Goal: Communication & Community: Answer question/provide support

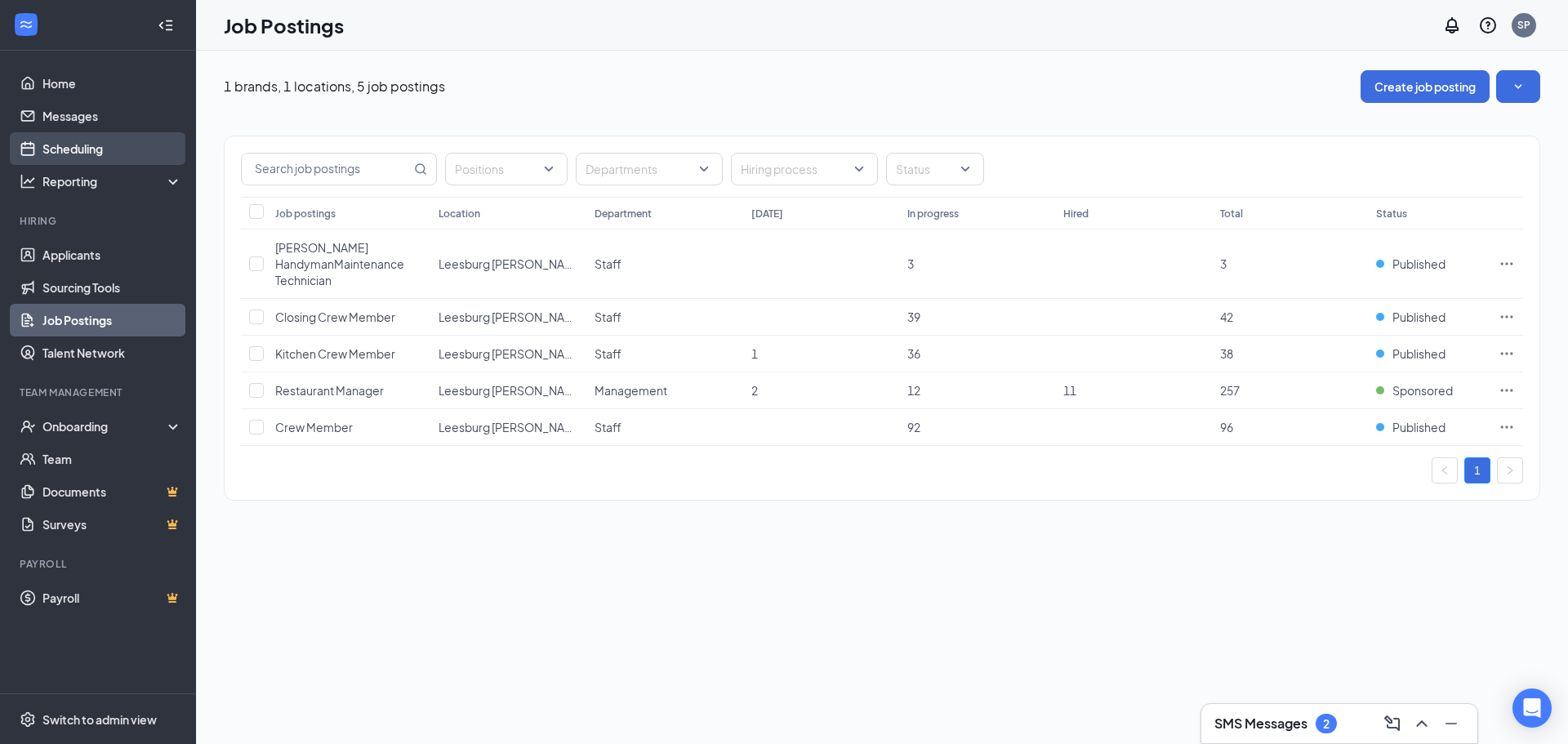
drag, startPoint x: 91, startPoint y: 144, endPoint x: 102, endPoint y: 141, distance: 11.4
click at [91, 144] on link "Scheduling" at bounding box center [113, 148] width 140 height 32
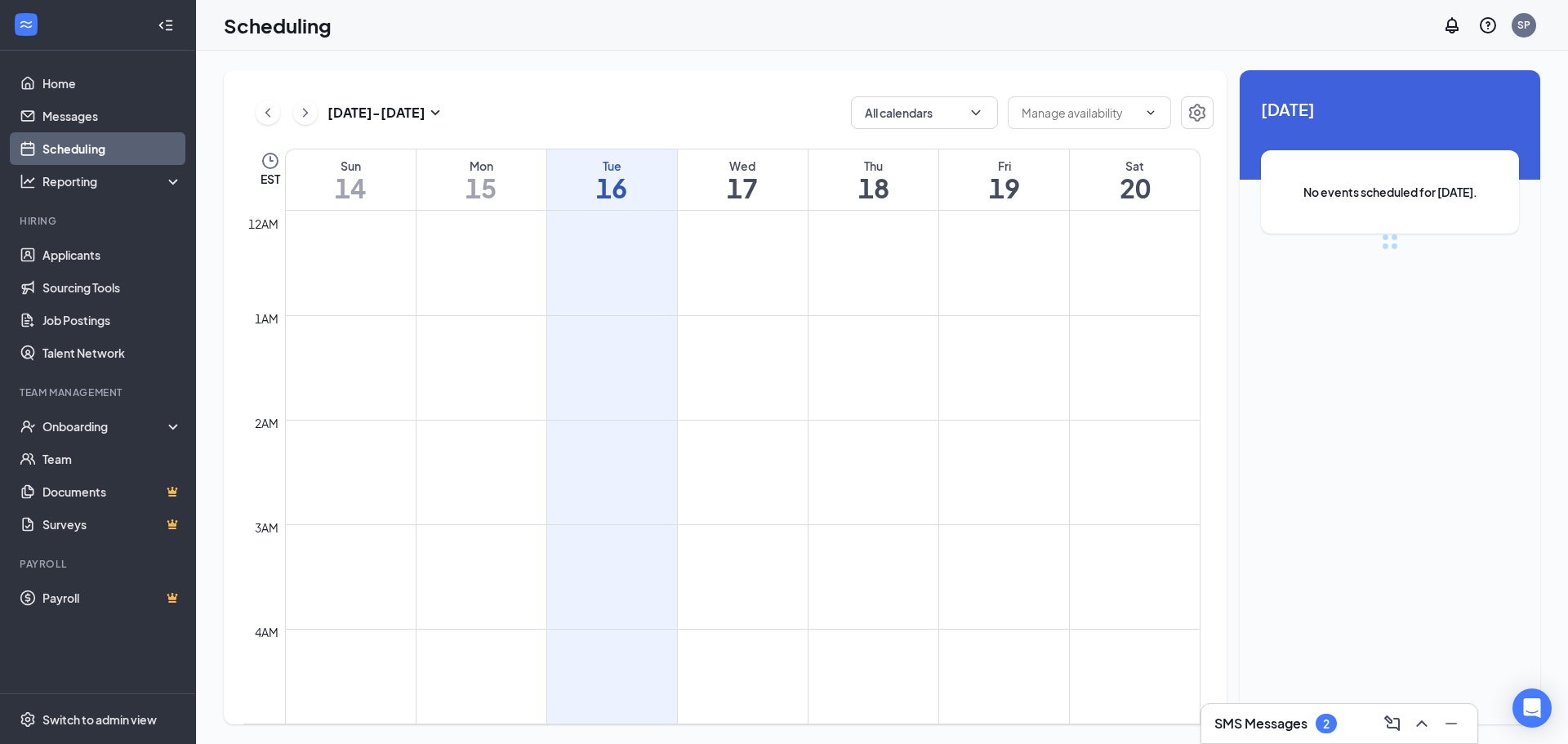
scroll to position [803, 0]
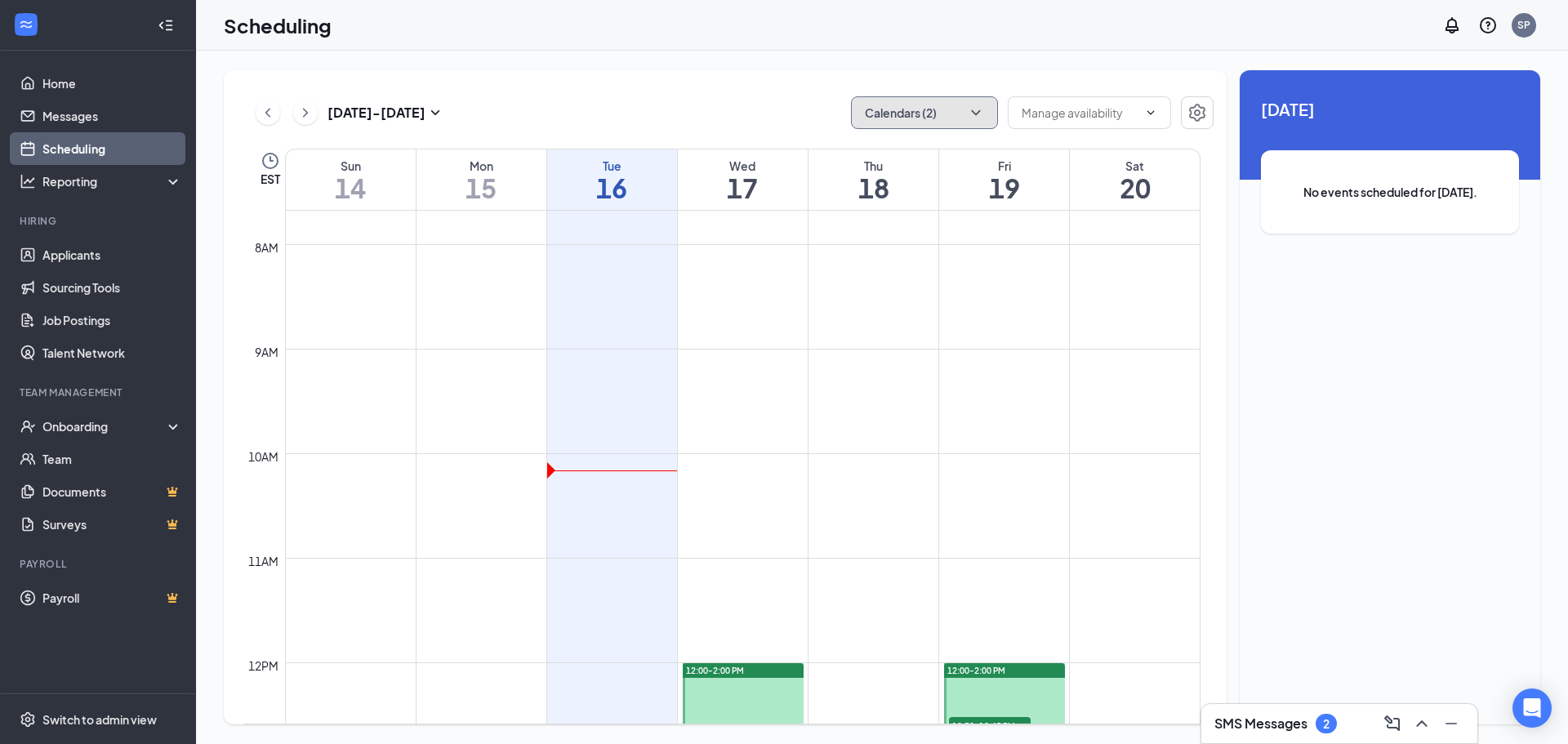
click at [982, 108] on icon "ChevronDown" at bounding box center [976, 112] width 16 height 16
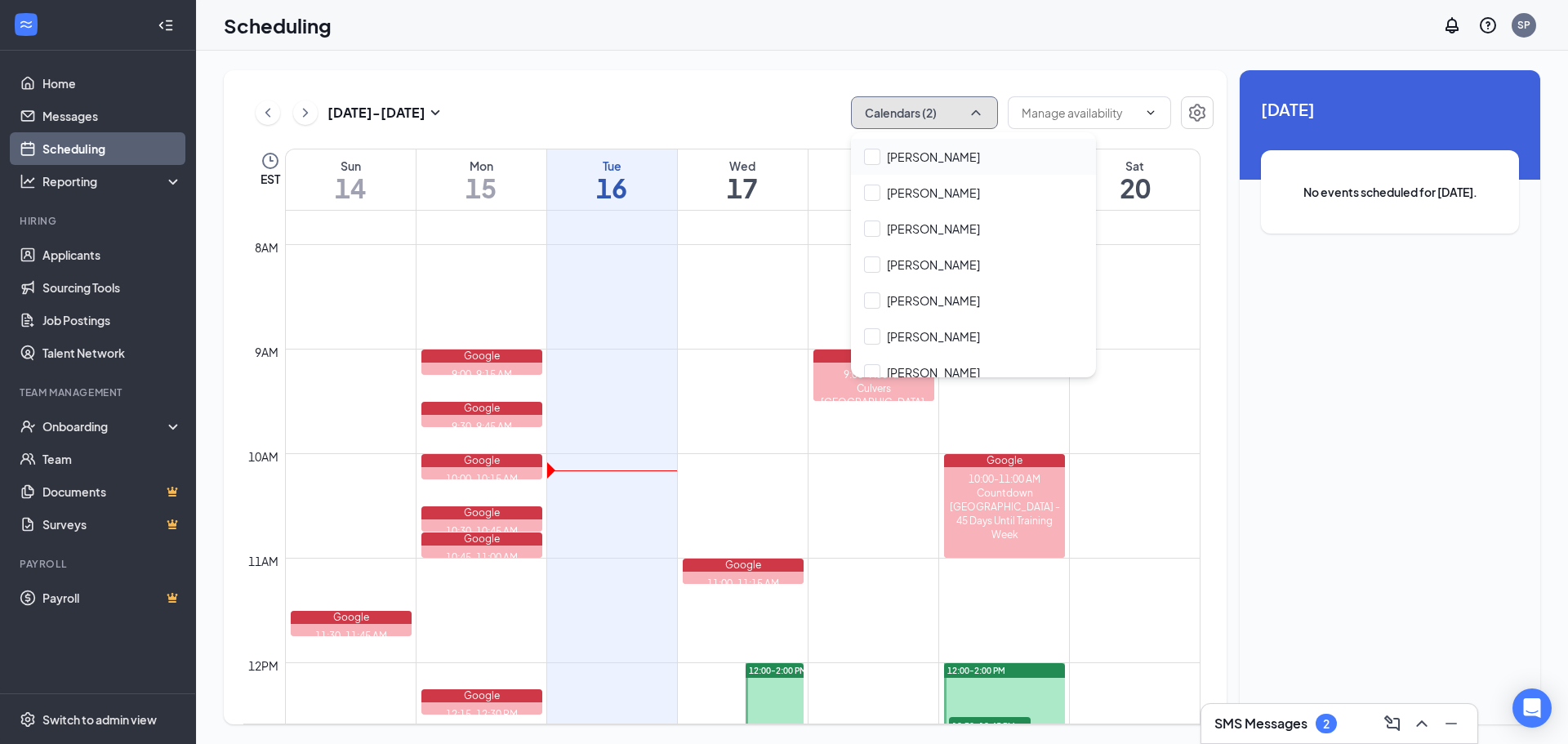
scroll to position [327, 0]
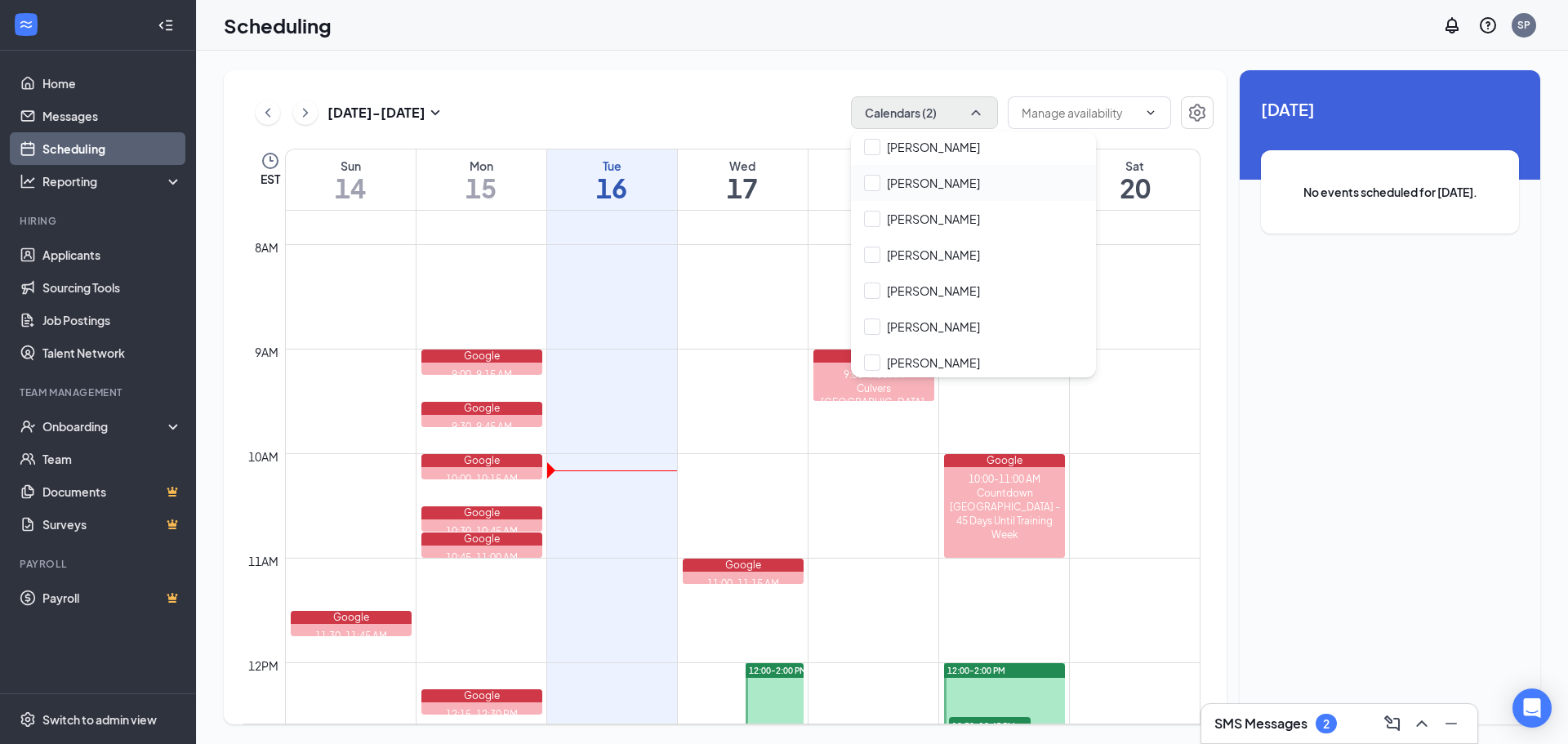
click at [877, 171] on div "[PERSON_NAME]" at bounding box center [973, 183] width 245 height 36
checkbox input "true"
click at [712, 90] on div "[DATE] - [DATE] Calendars (3) EST Sun 14 Mon 15 Tue 16 Wed 17 Thu 18 Fri 19 Sat…" at bounding box center [725, 397] width 1003 height 654
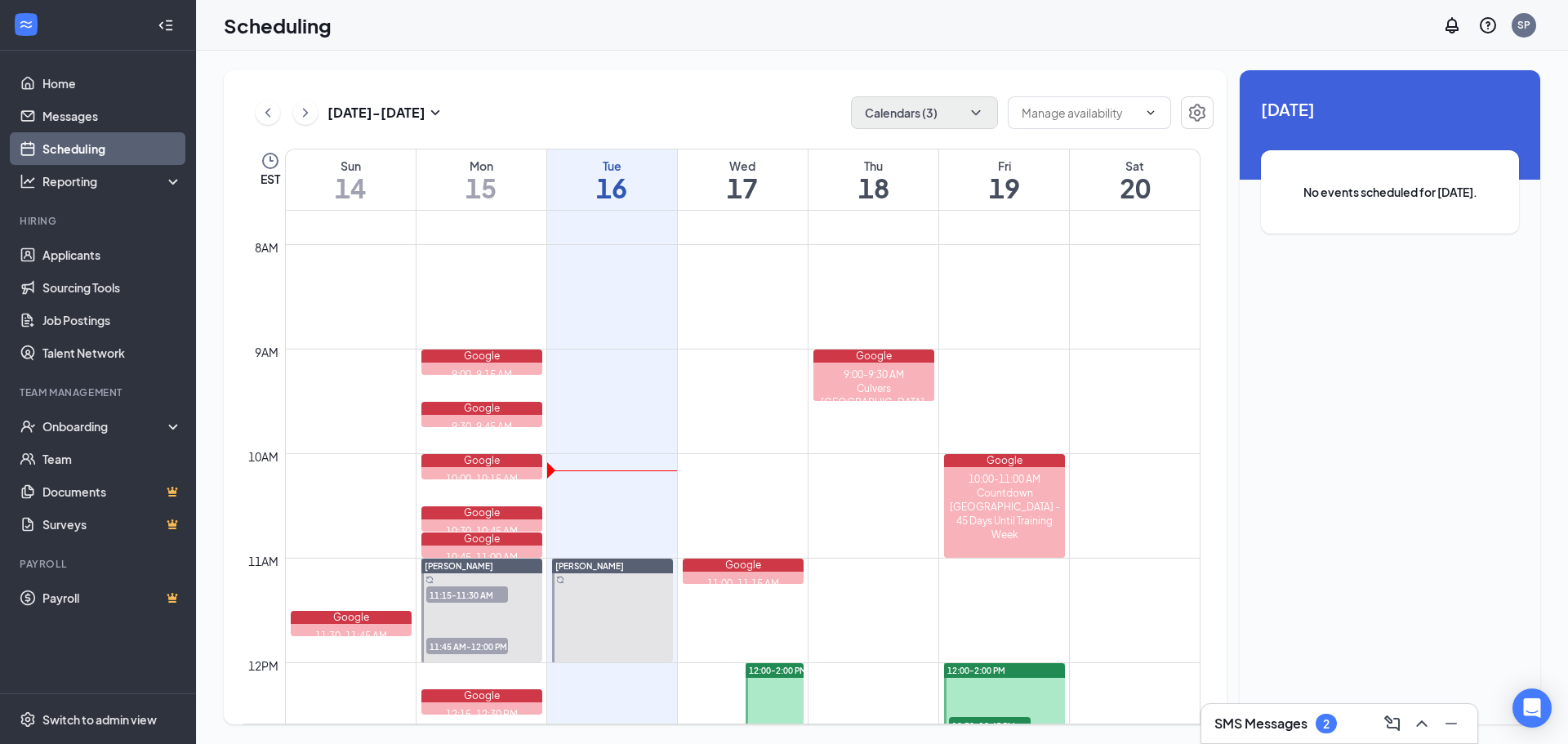
scroll to position [884, 0]
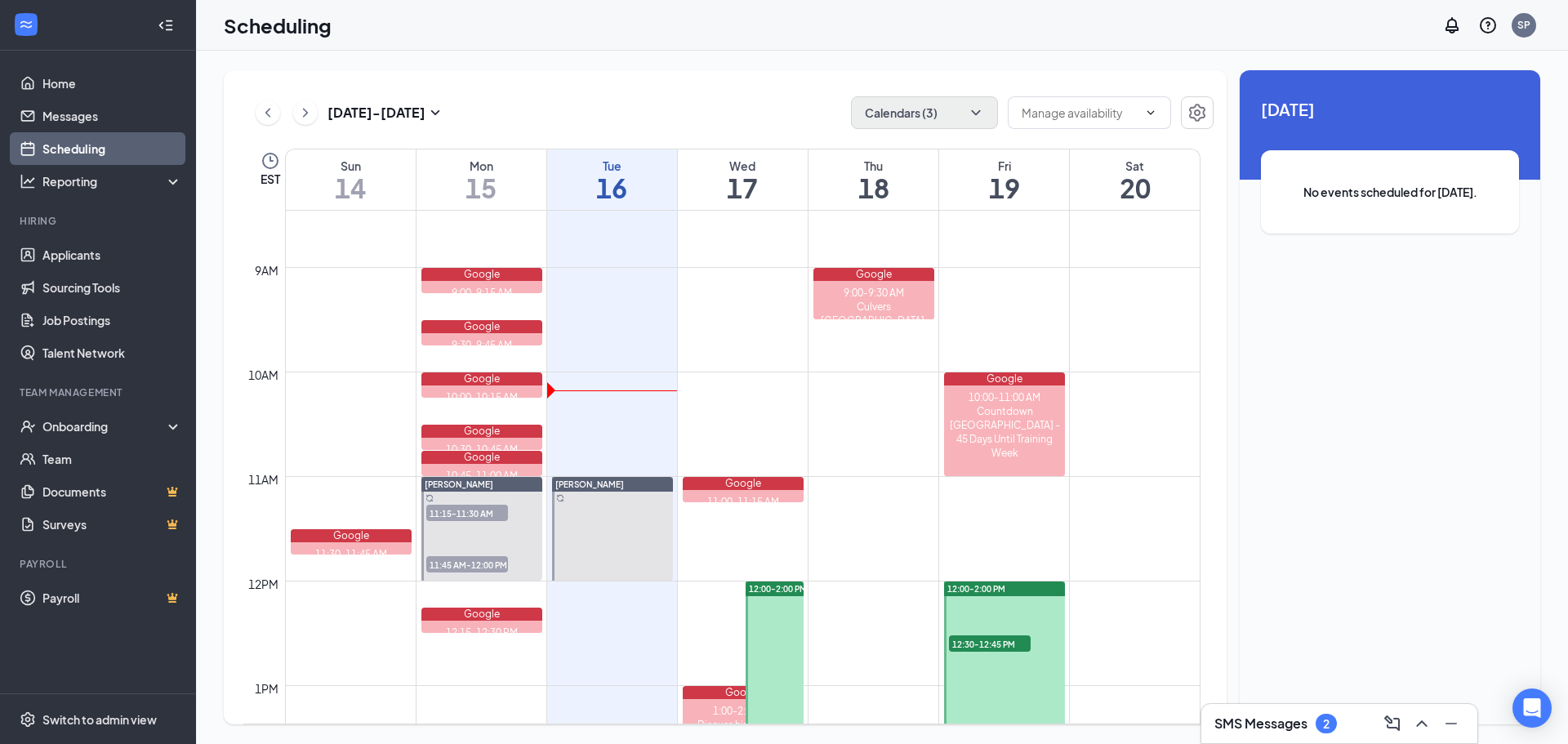
click at [1290, 716] on h3 "SMS Messages" at bounding box center [1261, 723] width 93 height 18
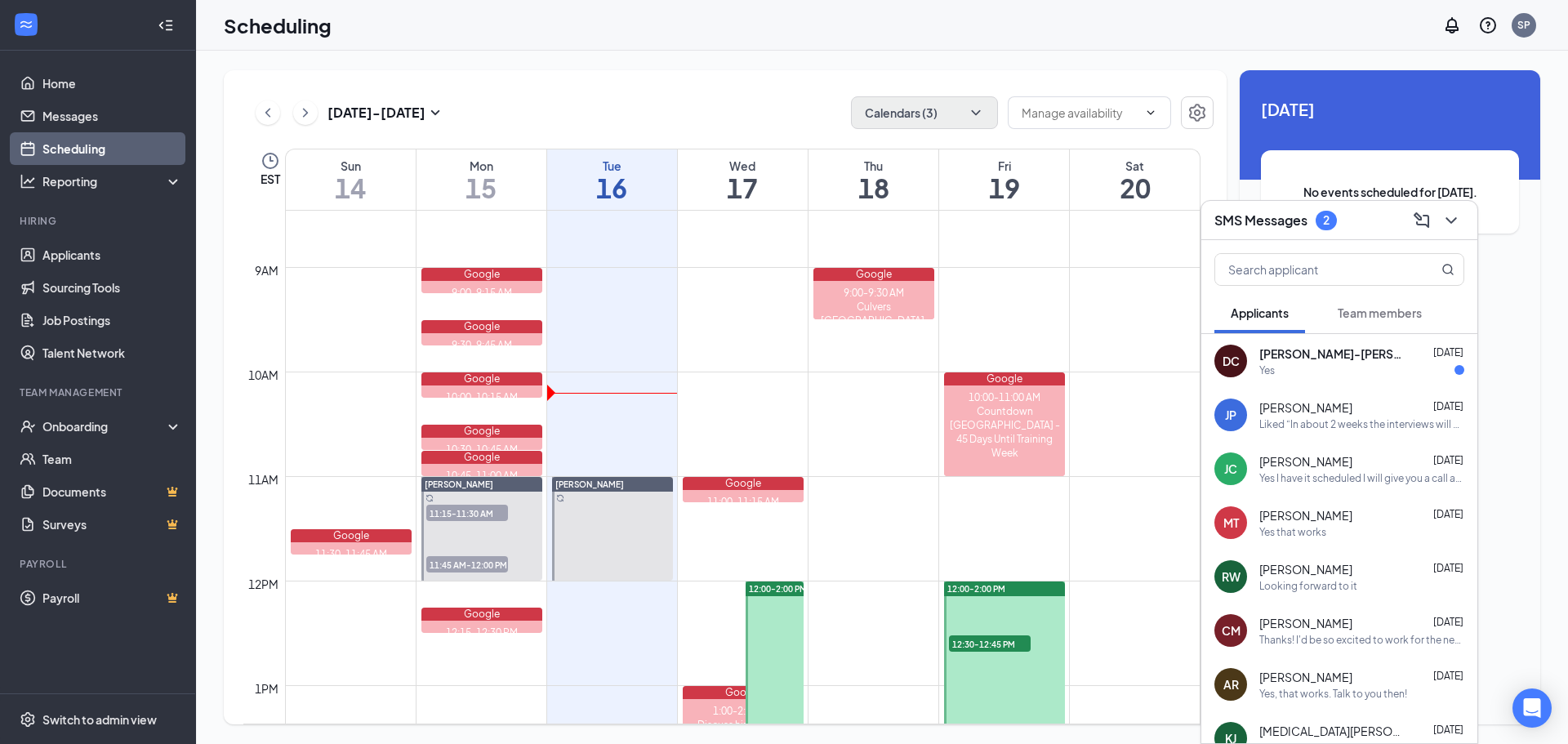
click at [1371, 357] on div "[PERSON_NAME]-[PERSON_NAME] [DATE]" at bounding box center [1361, 353] width 205 height 16
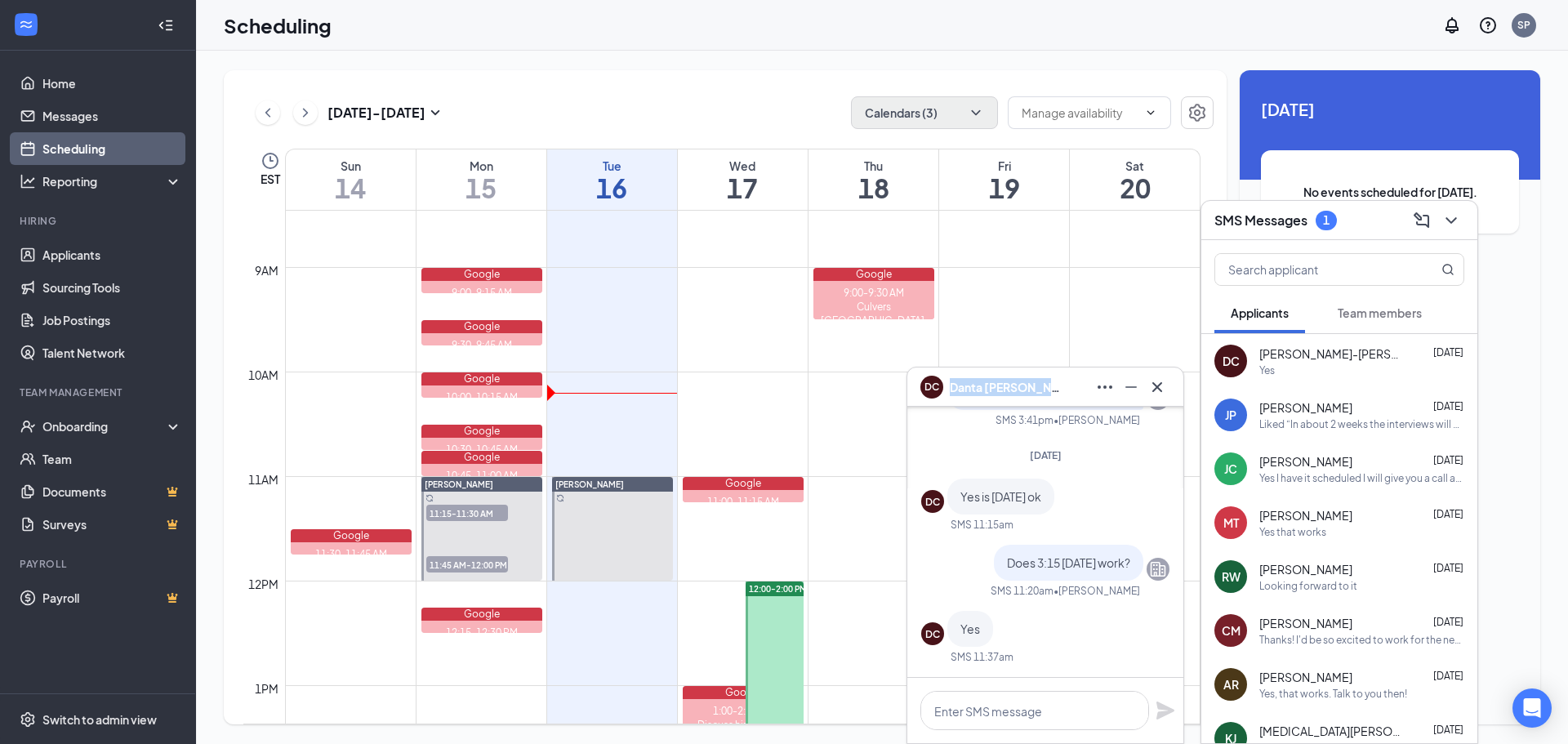
drag, startPoint x: 1064, startPoint y: 390, endPoint x: 953, endPoint y: 392, distance: 111.0
click at [953, 392] on div "DC [PERSON_NAME]-[PERSON_NAME]" at bounding box center [1045, 387] width 250 height 26
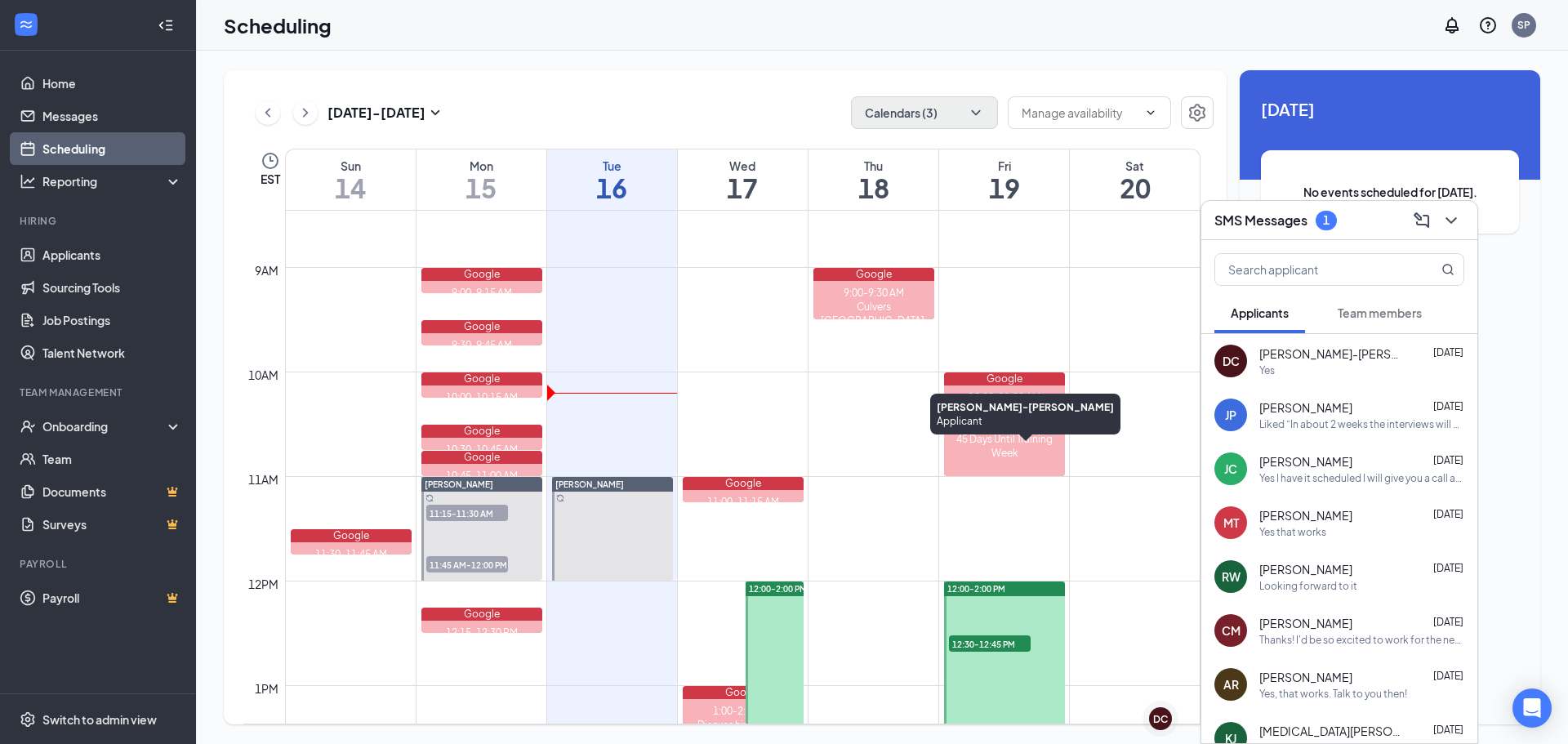
copy span "[PERSON_NAME]-[PERSON_NAME]"
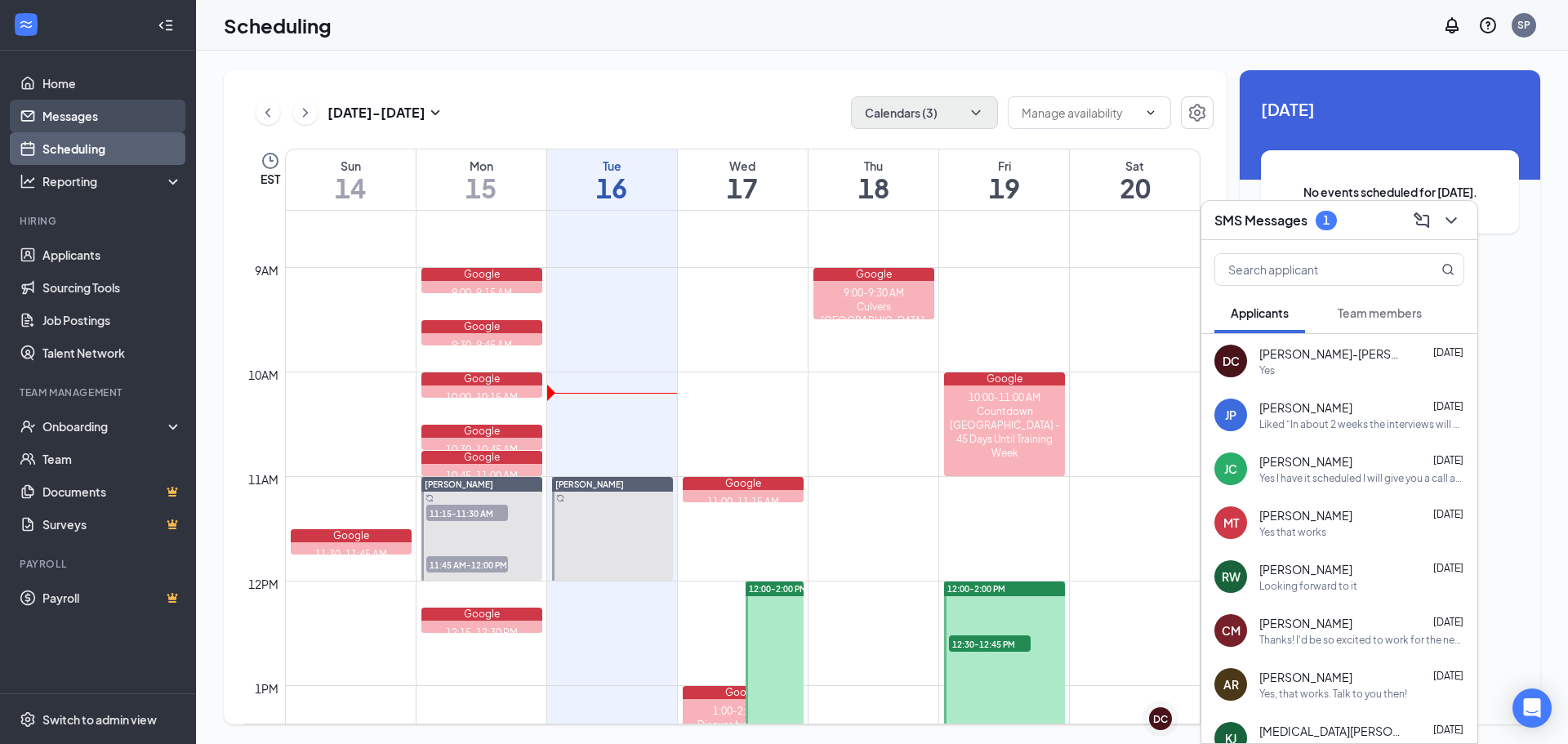
click at [85, 112] on link "Messages" at bounding box center [113, 116] width 140 height 32
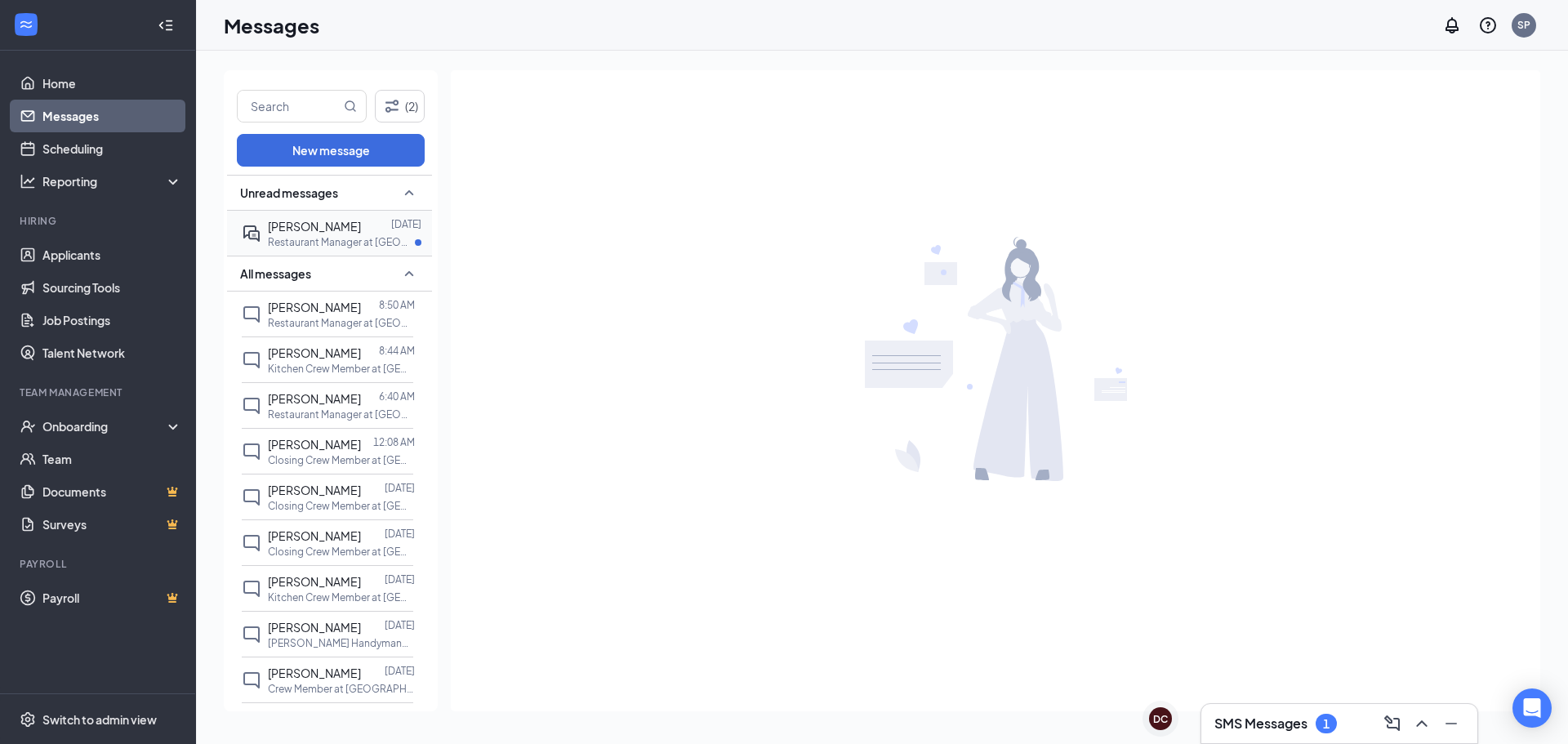
click at [264, 211] on div "[PERSON_NAME] [DATE] Restaurant Manager at [GEOGRAPHIC_DATA] [PERSON_NAME][GEOG…" at bounding box center [327, 233] width 172 height 45
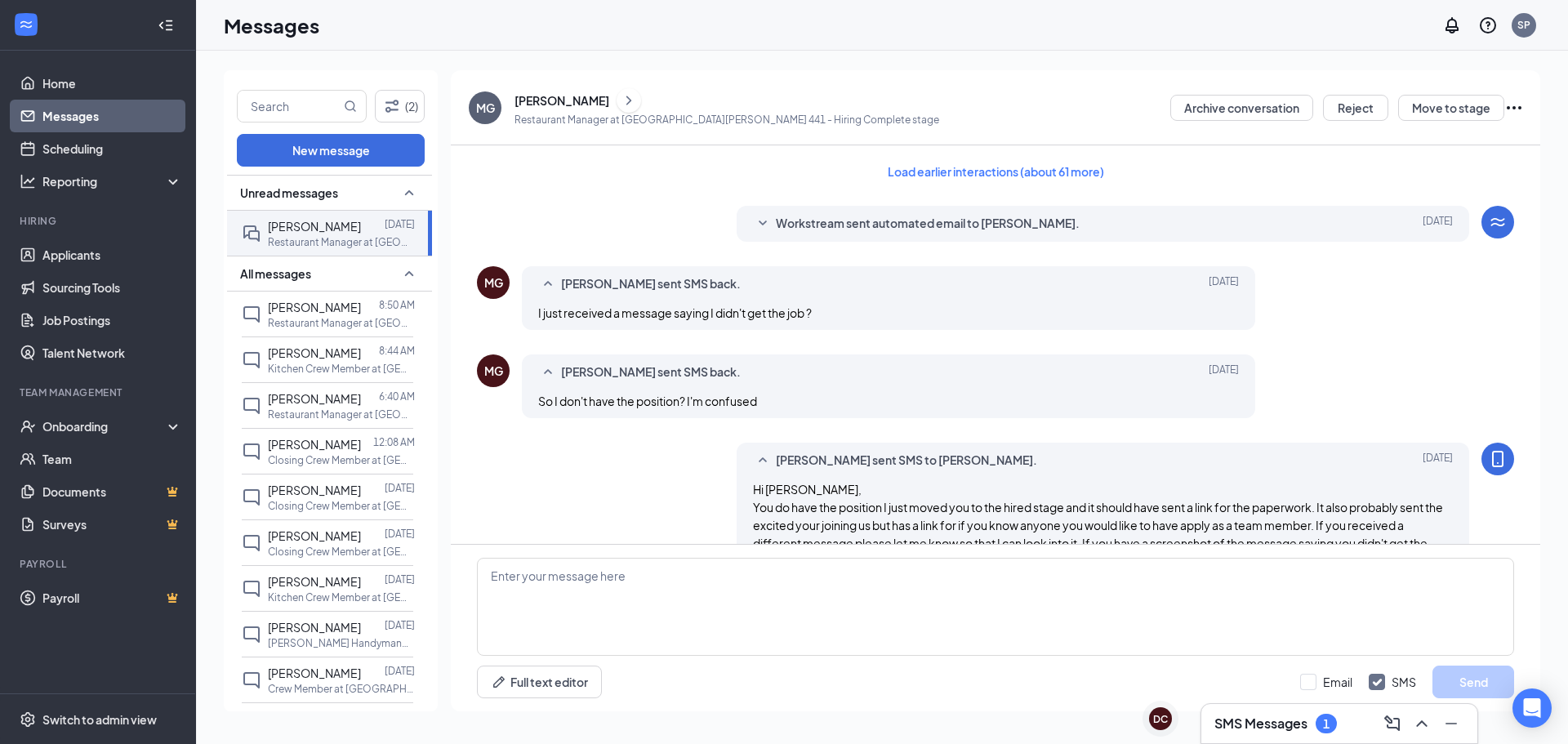
scroll to position [777, 0]
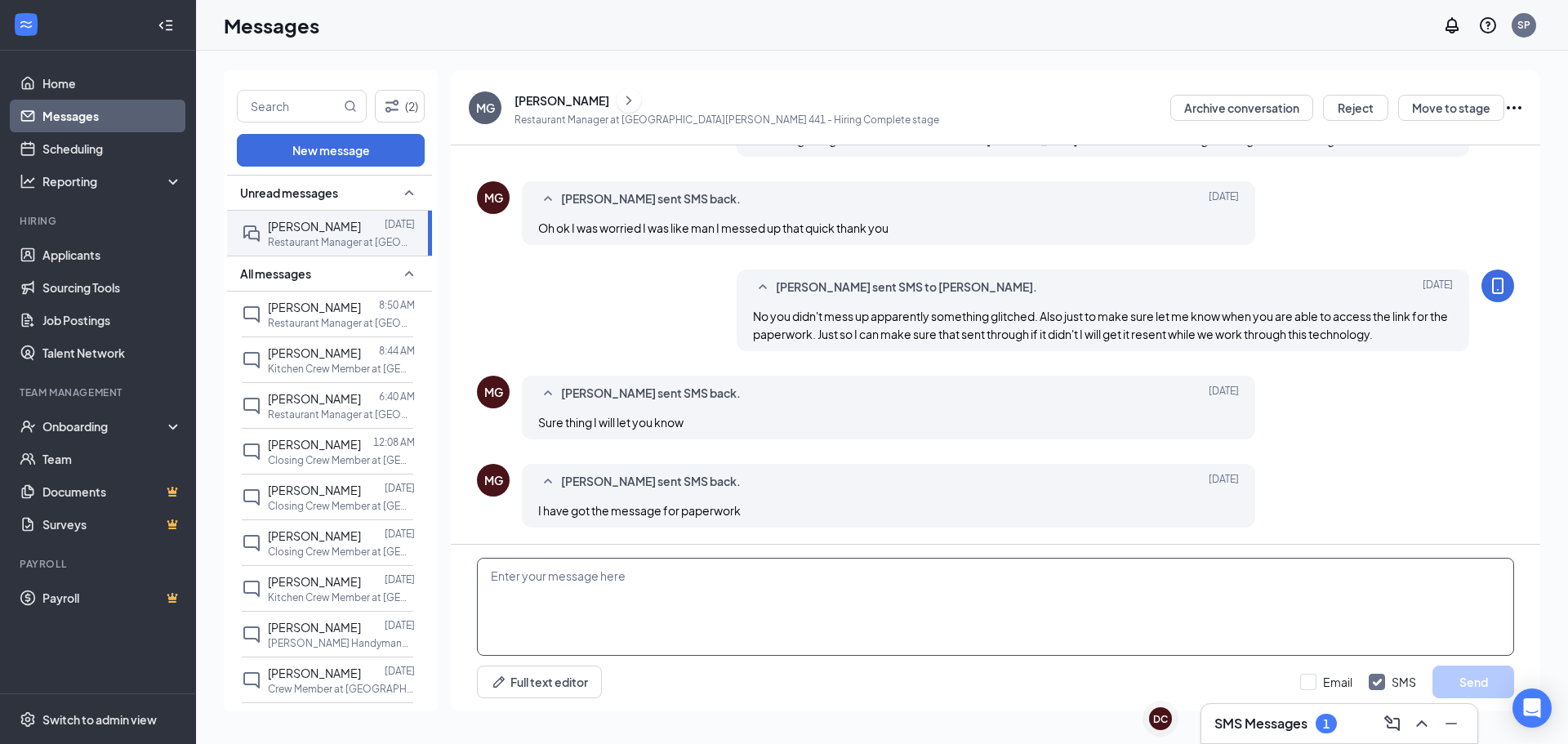
click at [761, 600] on textarea at bounding box center [995, 606] width 1037 height 98
type textarea "Perfect thank you."
click at [1474, 689] on button "Send" at bounding box center [1473, 682] width 82 height 32
